Goal: Transaction & Acquisition: Purchase product/service

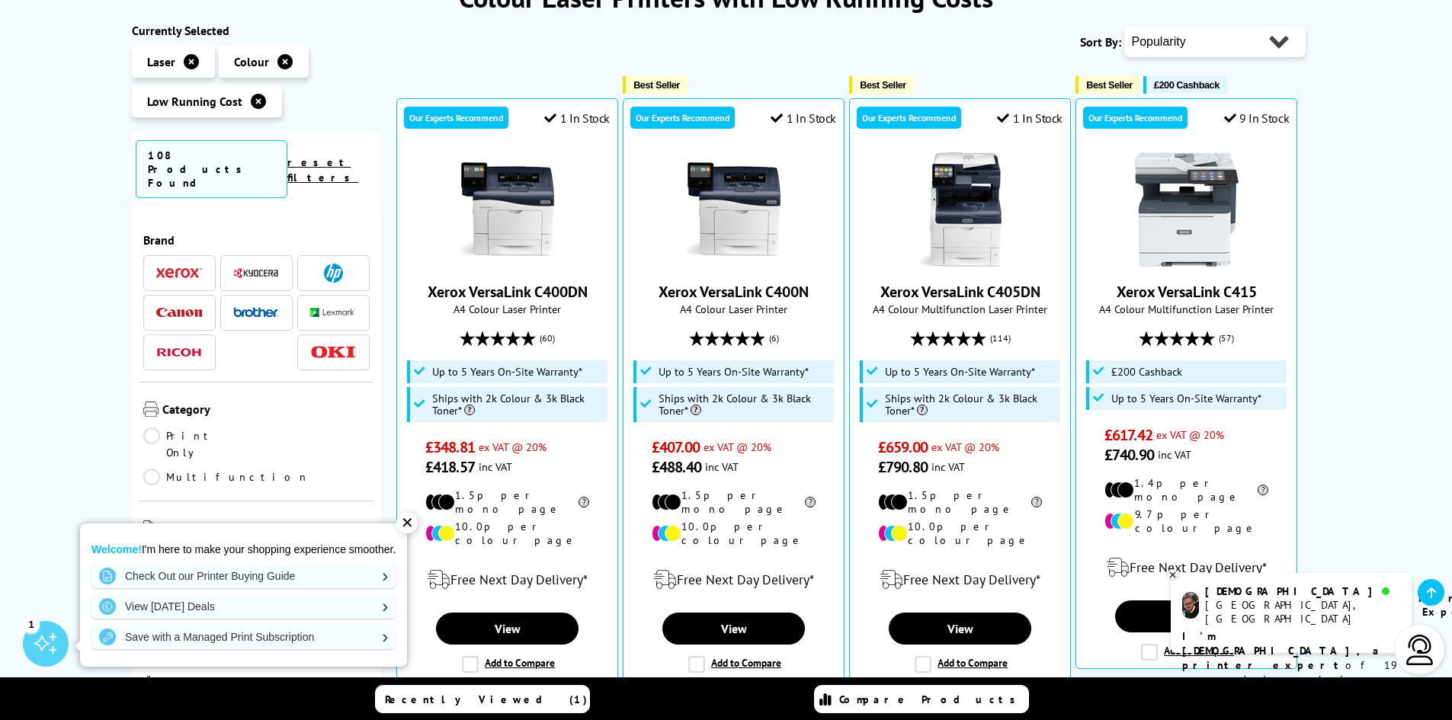
click at [1229, 47] on select "Popularity Rating Price - Low to High Price - High to Low Running Costs - Low t…" at bounding box center [1215, 42] width 181 height 30
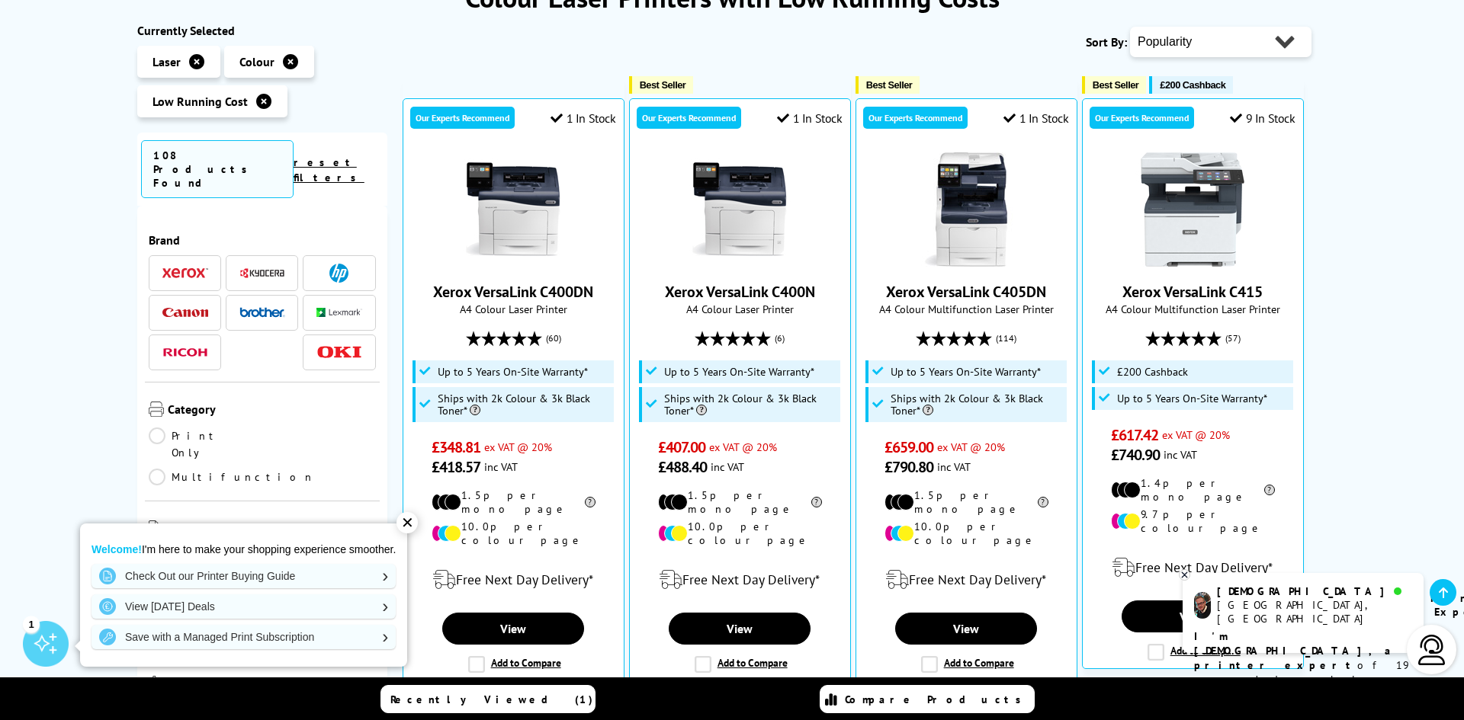
click at [1211, 113] on div "Close dialog Sign-up for Exclusive Discounts Subscribe to our newsletter and ge…" at bounding box center [732, 360] width 1464 height 720
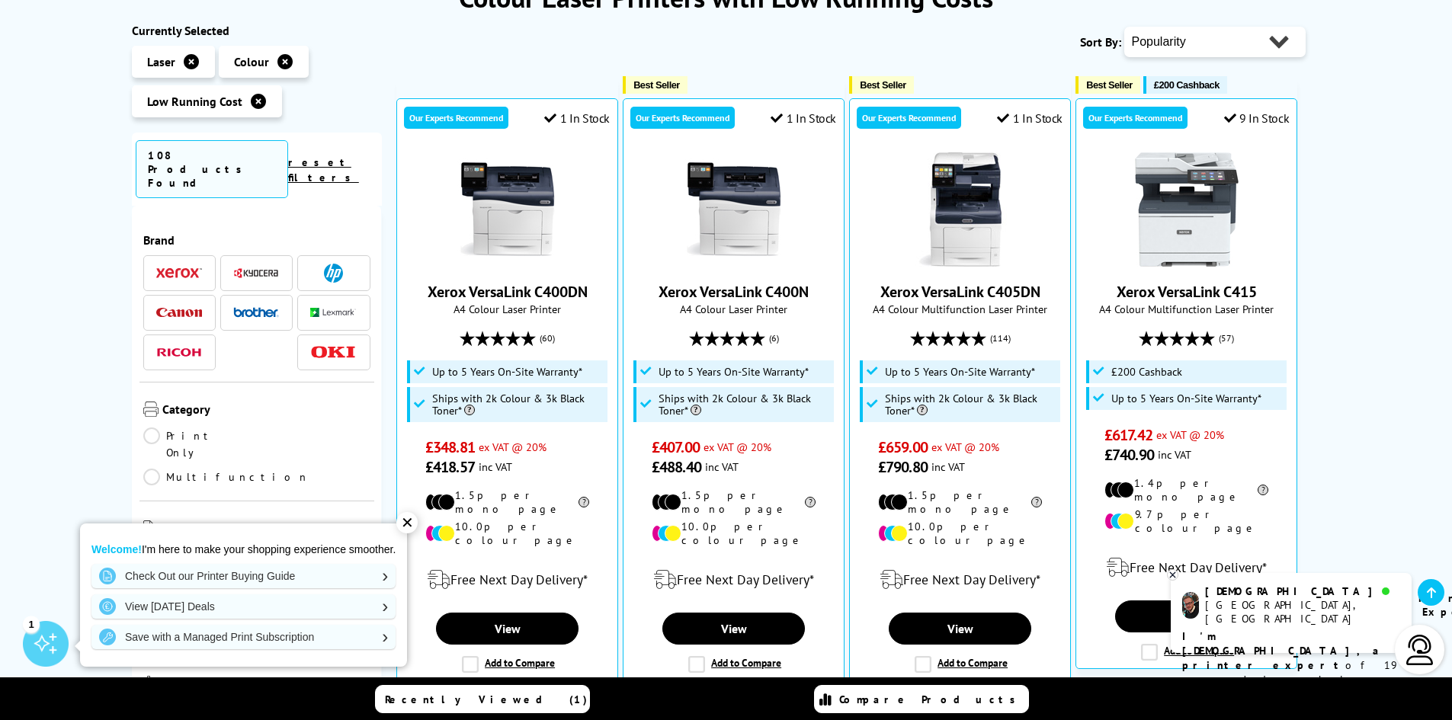
click at [1219, 42] on select "Popularity Rating Price - Low to High Price - High to Low Running Costs - Low t…" at bounding box center [1215, 42] width 181 height 30
select select "Price Ascending"
click at [1125, 27] on select "Popularity Rating Price - Low to High Price - High to Low Running Costs - Low t…" at bounding box center [1215, 42] width 181 height 30
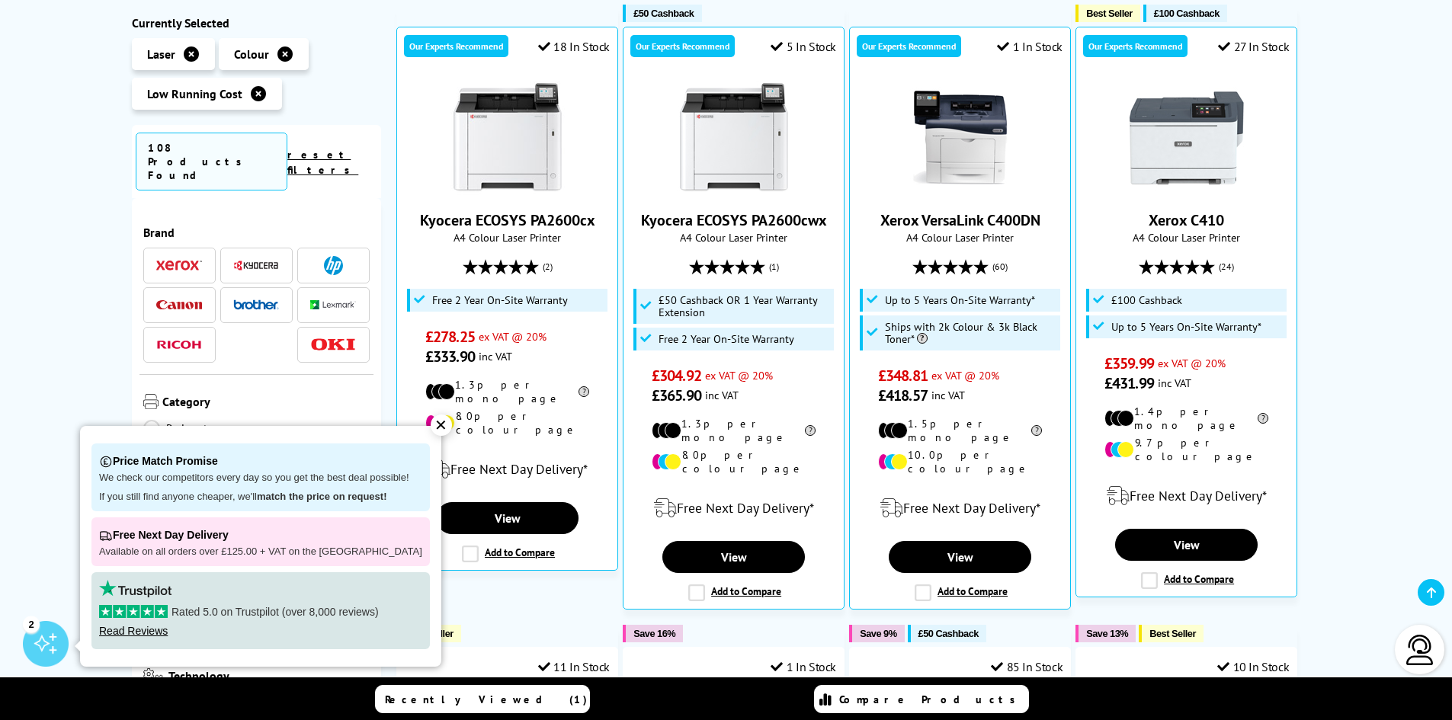
scroll to position [305, 0]
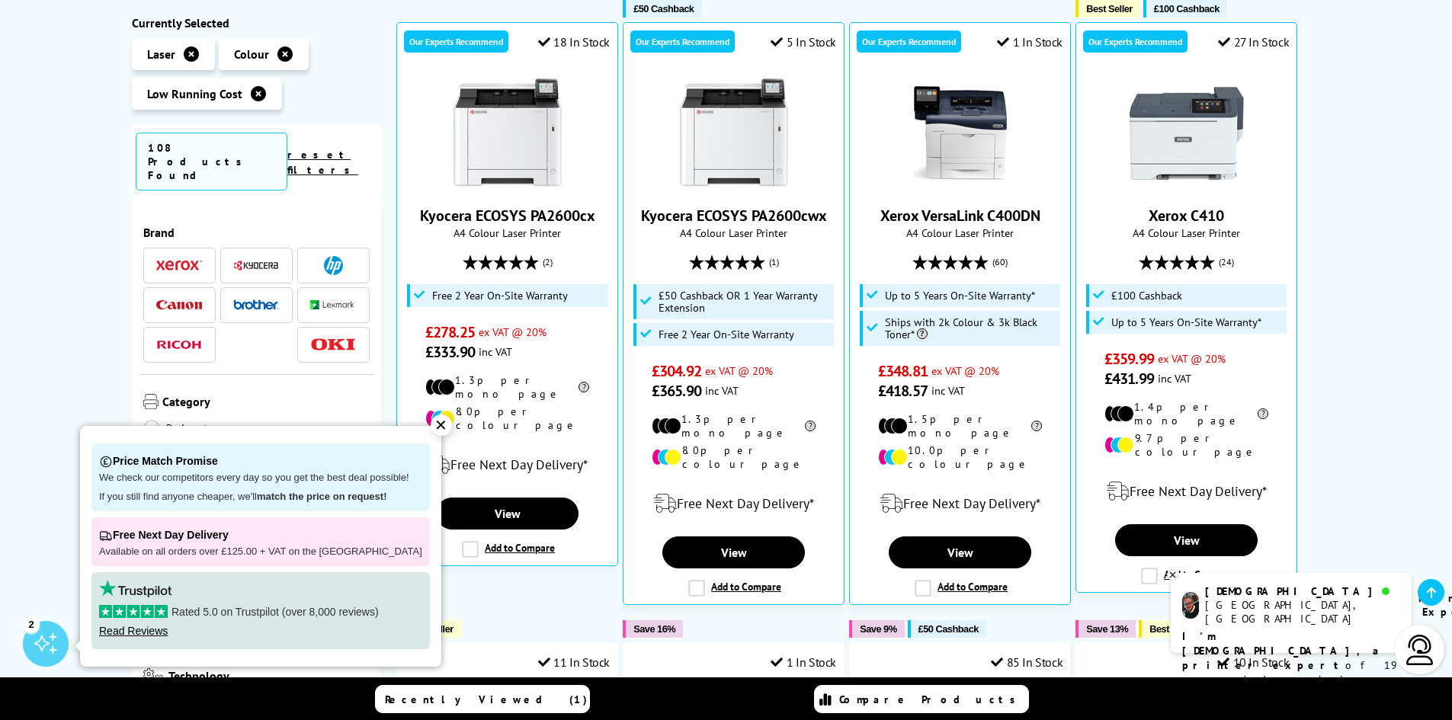
click at [431, 423] on div "✕" at bounding box center [441, 425] width 21 height 21
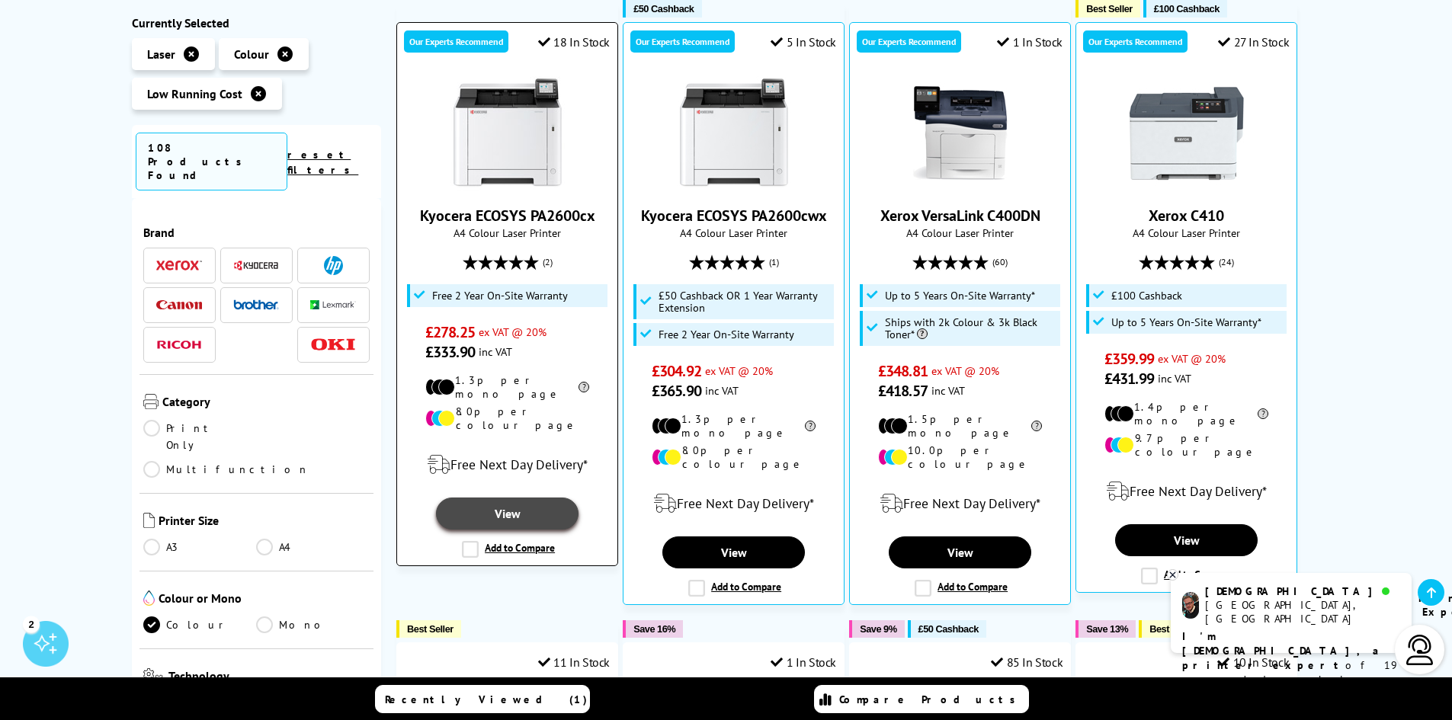
click at [524, 498] on link "View" at bounding box center [507, 514] width 142 height 32
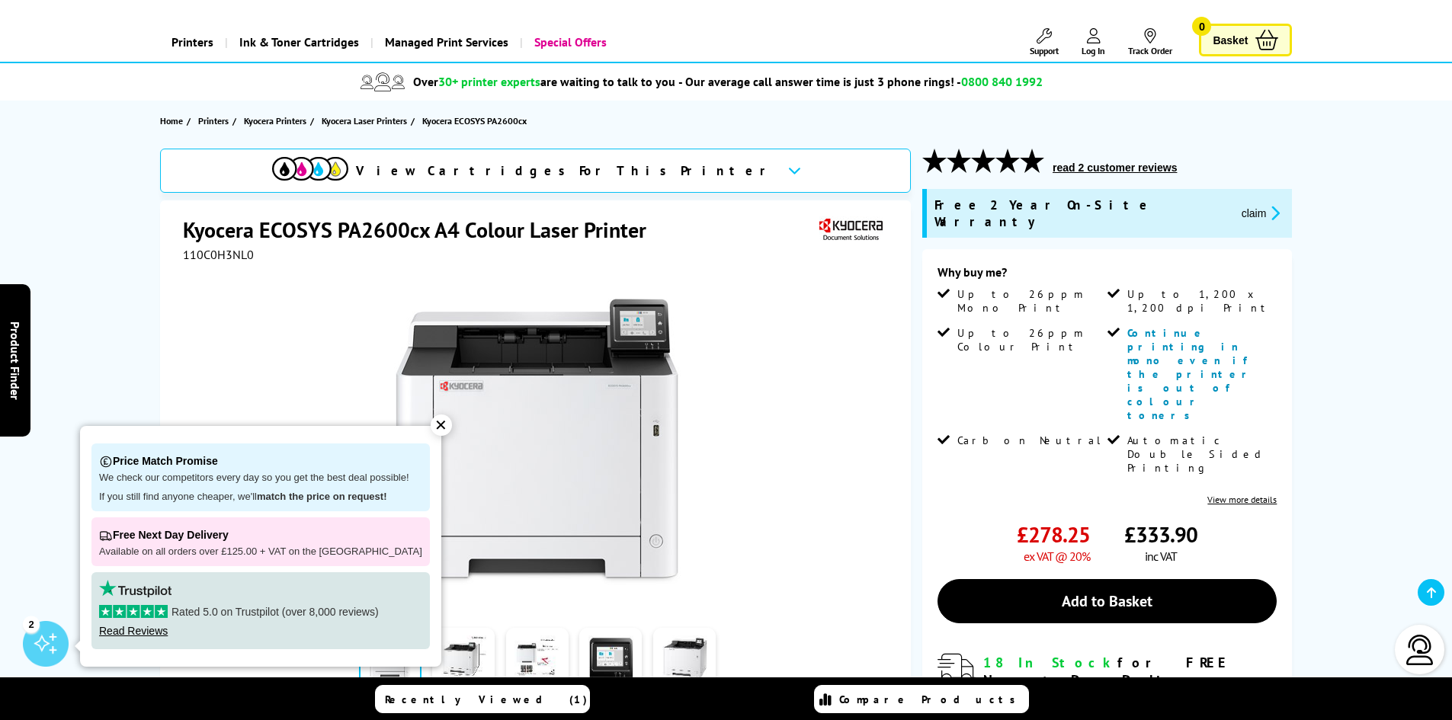
scroll to position [152, 0]
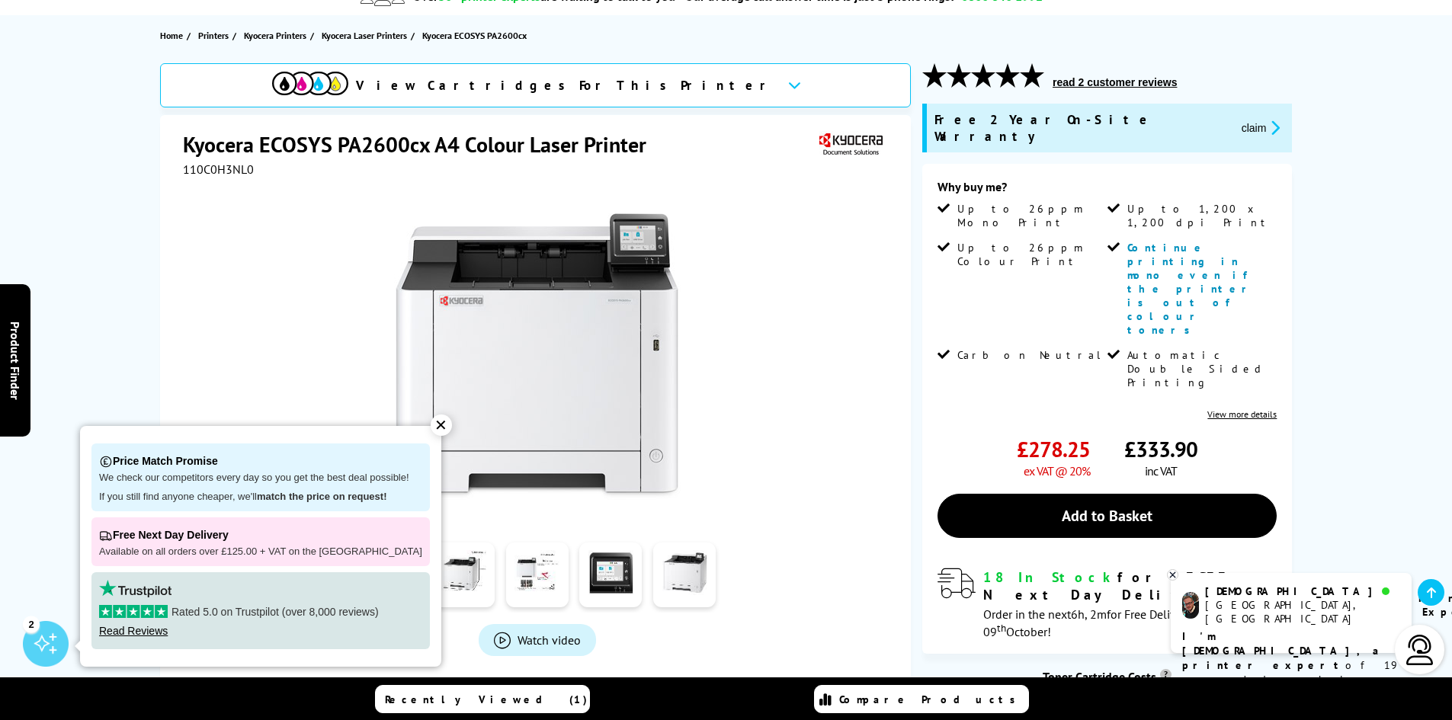
click at [433, 426] on div "✕" at bounding box center [441, 425] width 21 height 21
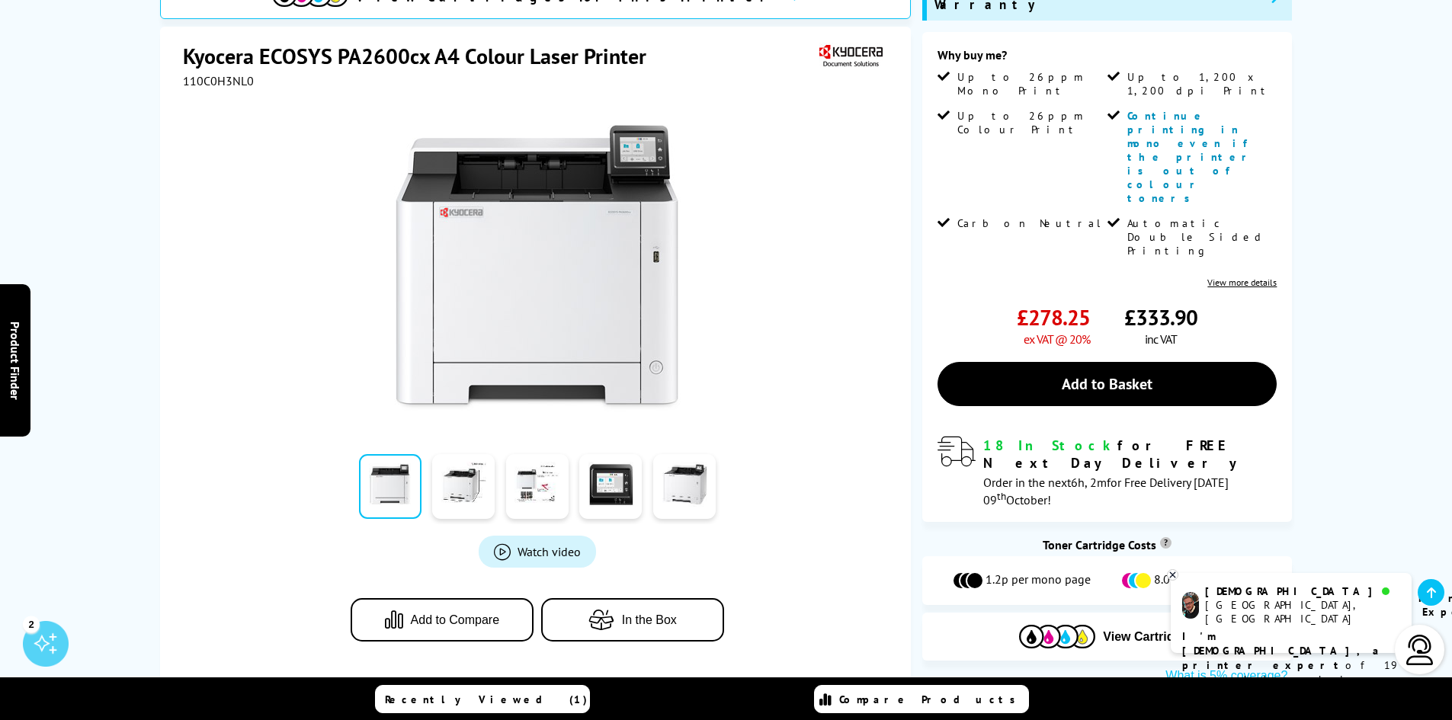
scroll to position [305, 0]
